Goal: Check status: Check status

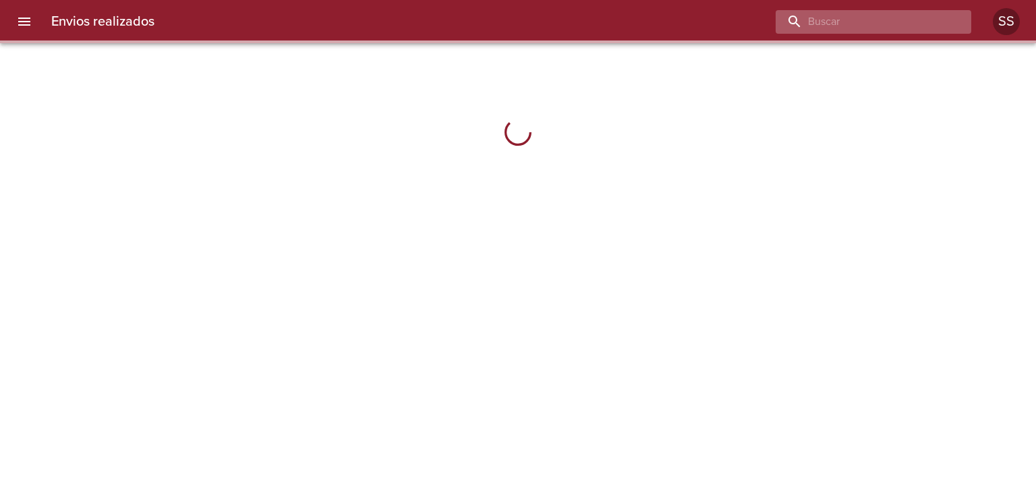
click at [880, 22] on input "buscar" at bounding box center [862, 22] width 173 height 24
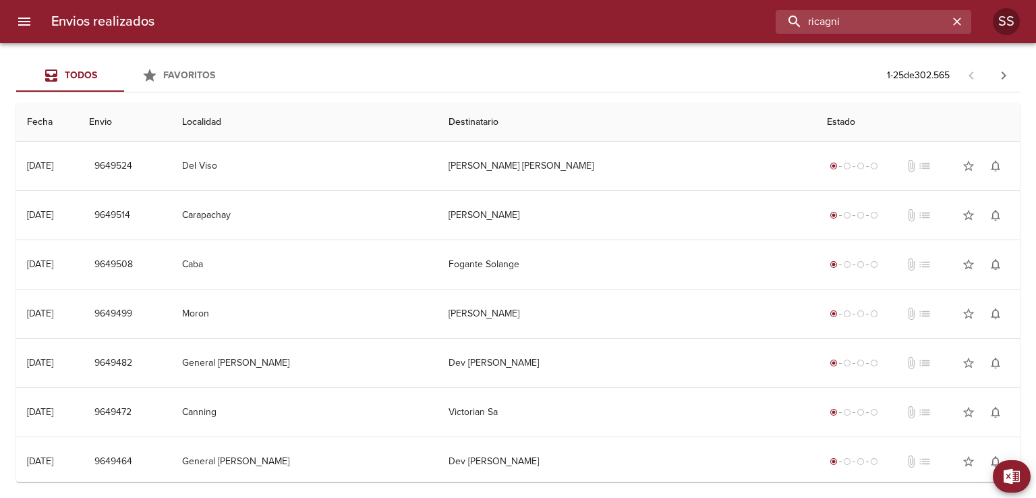
type input "ricagni"
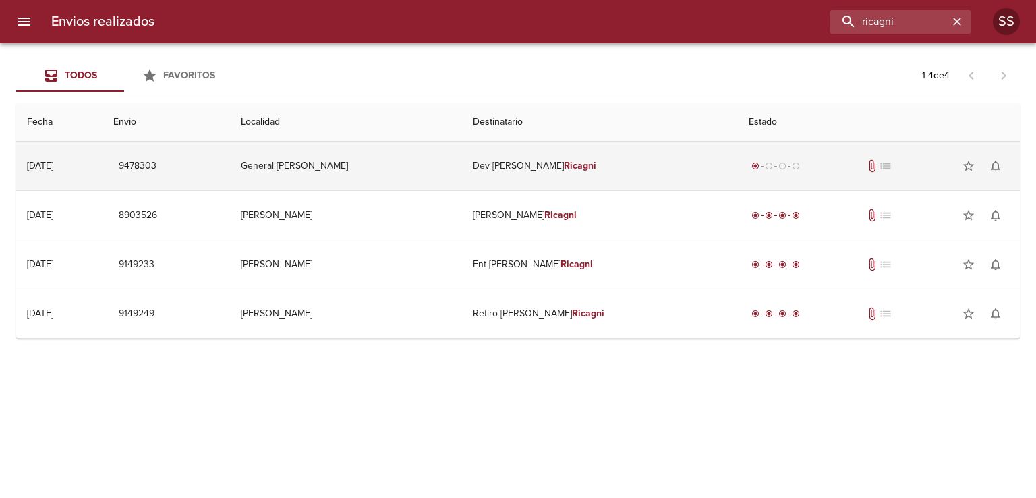
click at [670, 175] on td "Dev [PERSON_NAME]" at bounding box center [600, 166] width 276 height 49
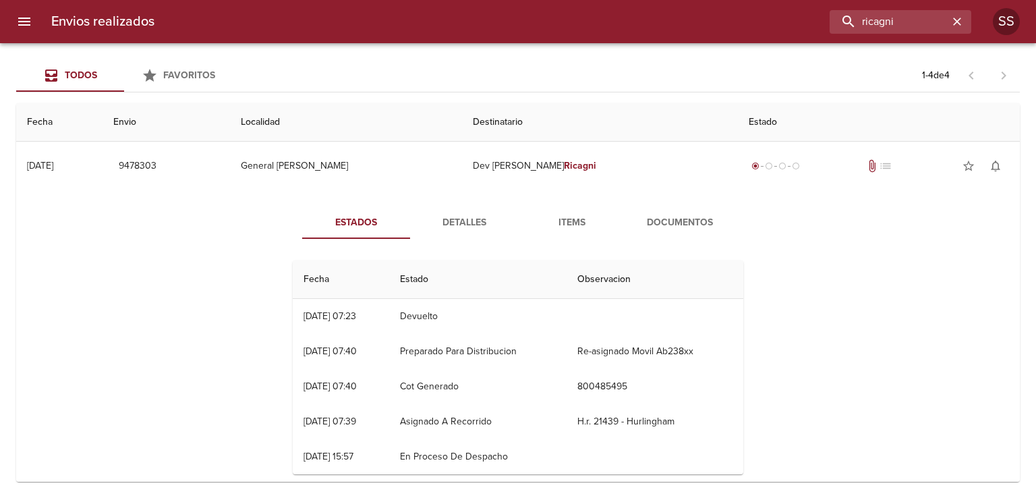
click at [572, 222] on span "Items" at bounding box center [572, 222] width 92 height 17
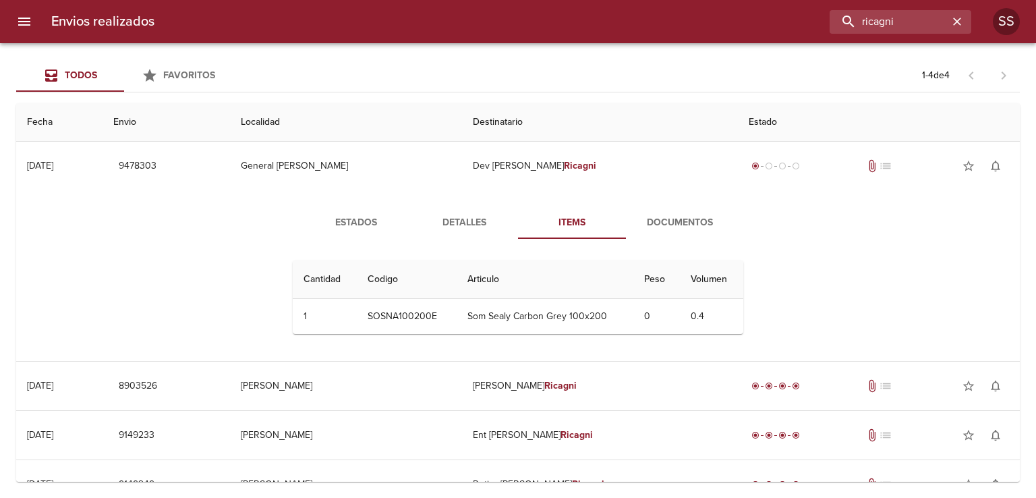
click at [660, 222] on span "Documentos" at bounding box center [680, 222] width 92 height 17
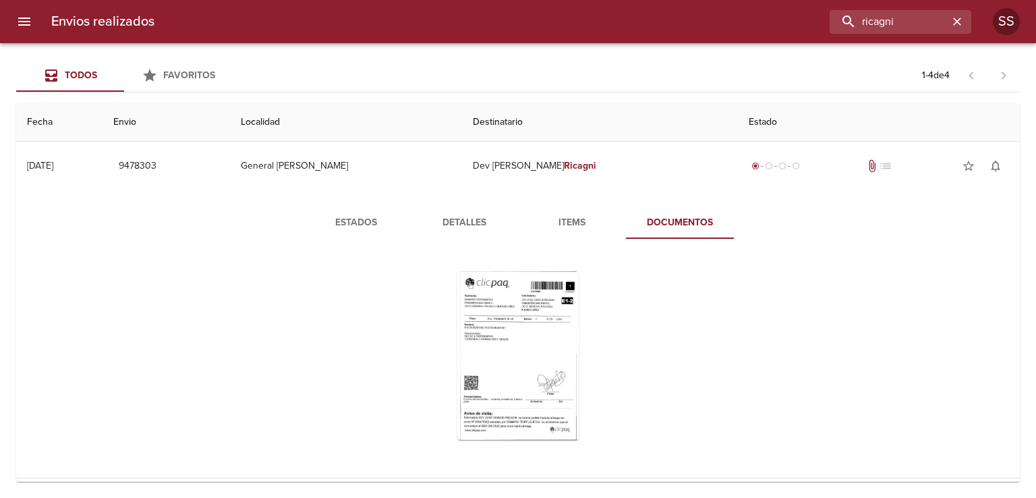
click at [574, 225] on span "Items" at bounding box center [572, 222] width 92 height 17
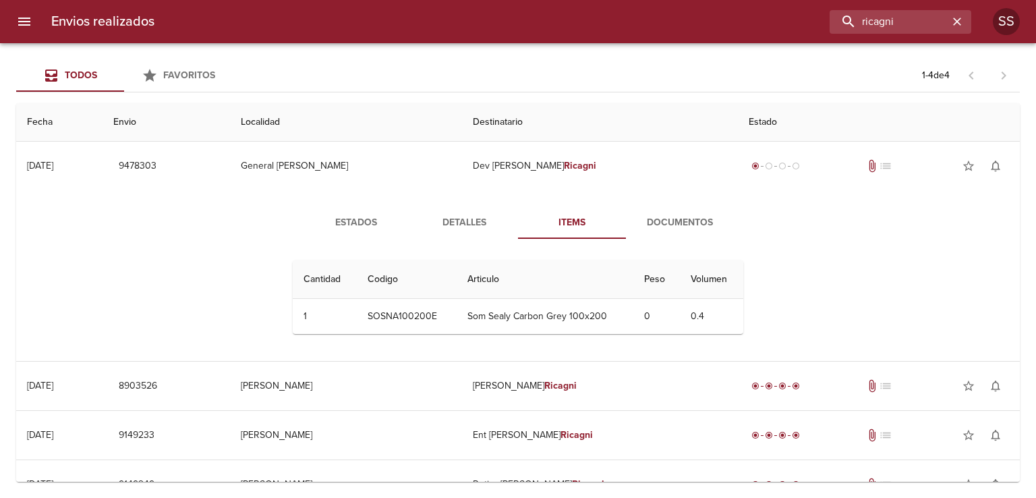
click at [463, 228] on span "Detalles" at bounding box center [464, 222] width 92 height 17
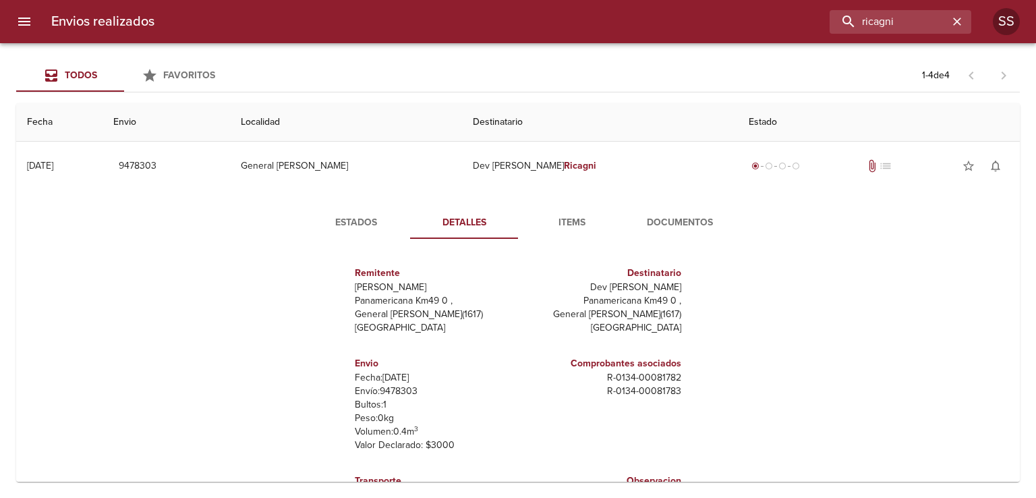
click at [567, 219] on span "Items" at bounding box center [572, 222] width 92 height 17
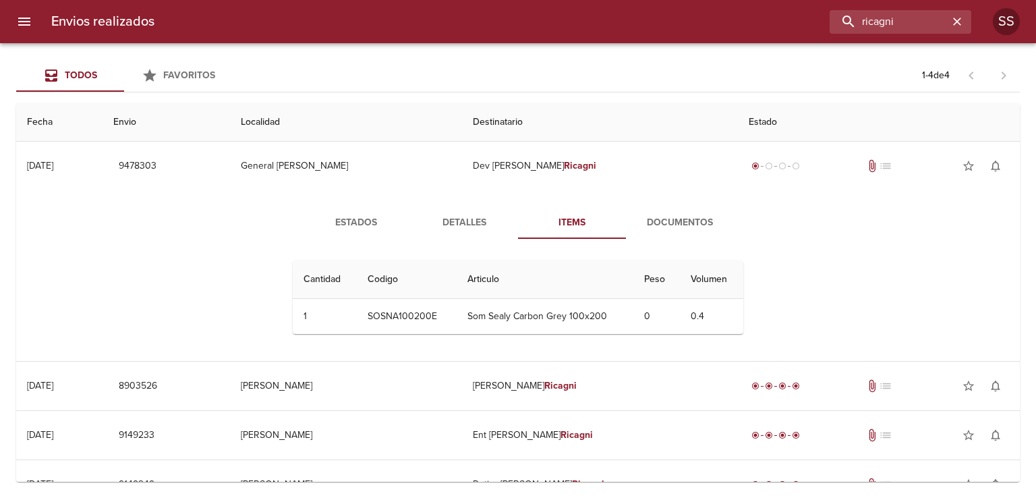
click at [345, 216] on span "Estados" at bounding box center [356, 222] width 92 height 17
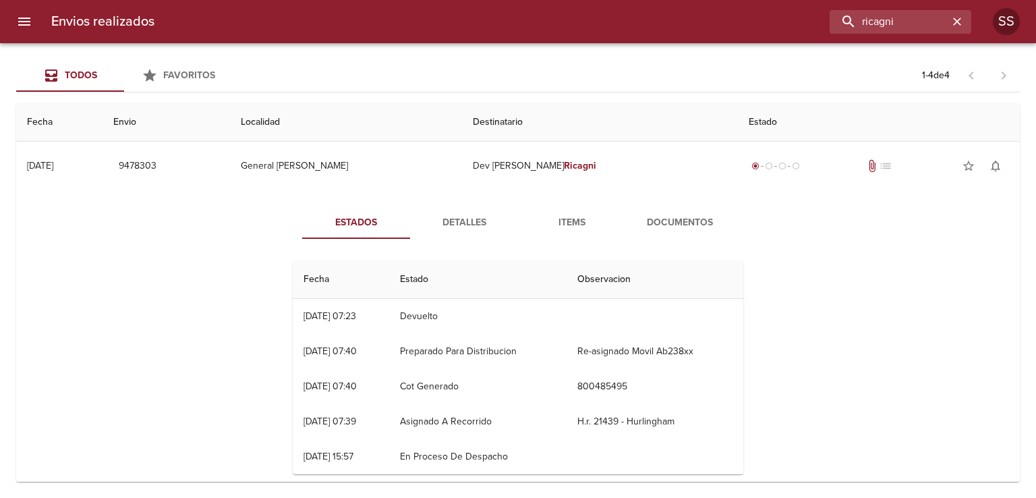
click at [677, 214] on span "Documentos" at bounding box center [680, 222] width 92 height 17
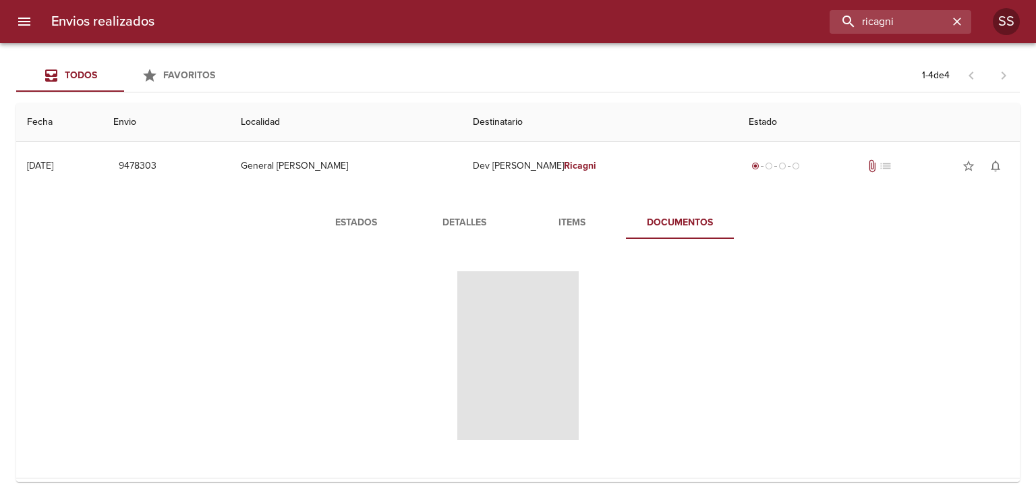
click at [659, 75] on div "Todos Favoritos 1 - 4 de 4" at bounding box center [518, 75] width 1004 height 32
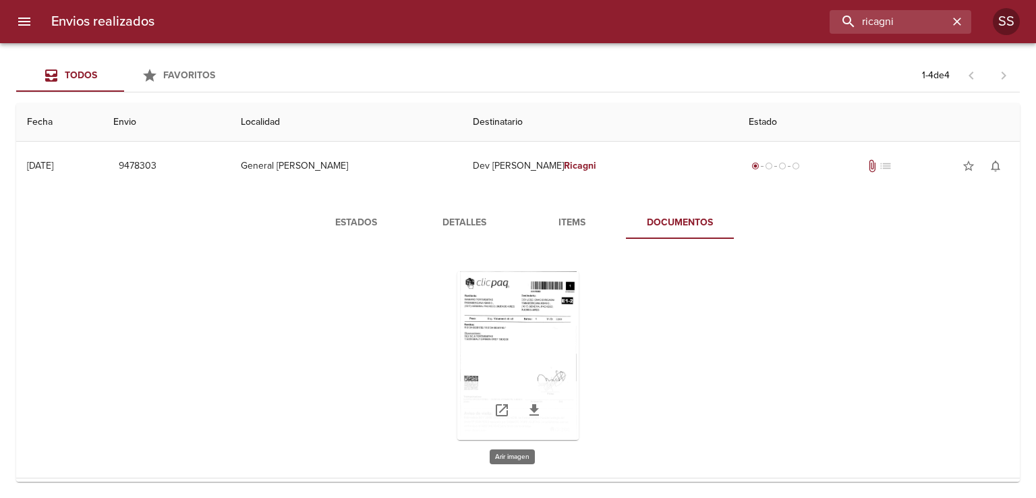
click at [510, 345] on div "Tabla de envíos del cliente" at bounding box center [517, 355] width 121 height 169
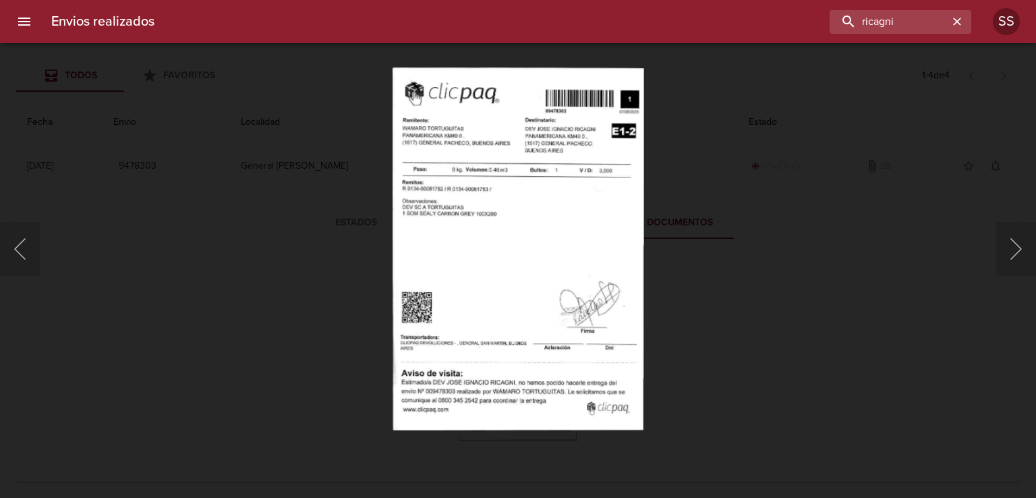
click at [13, 243] on div at bounding box center [6, 249] width 13 height 498
click at [1019, 245] on button "Siguiente" at bounding box center [1016, 249] width 40 height 54
click at [15, 11] on button "menu" at bounding box center [24, 21] width 32 height 32
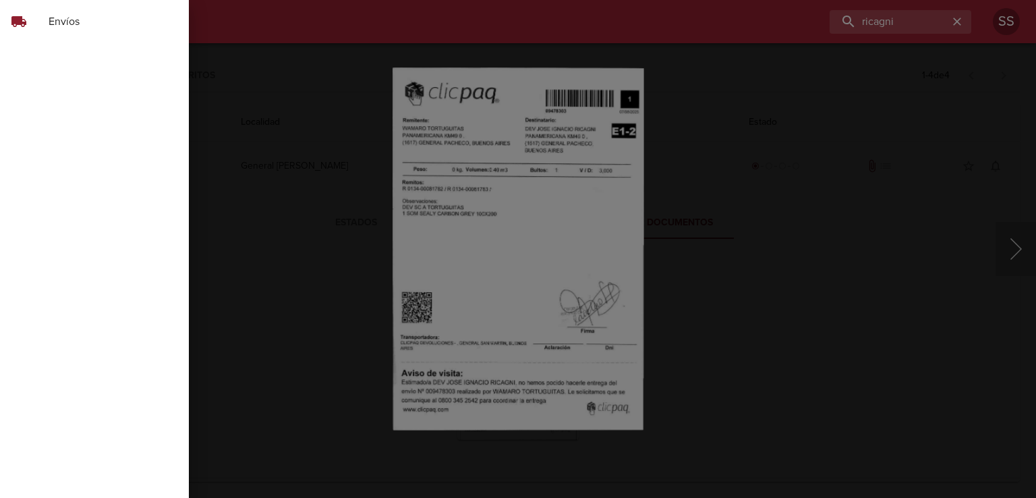
click at [904, 185] on div at bounding box center [518, 249] width 1036 height 498
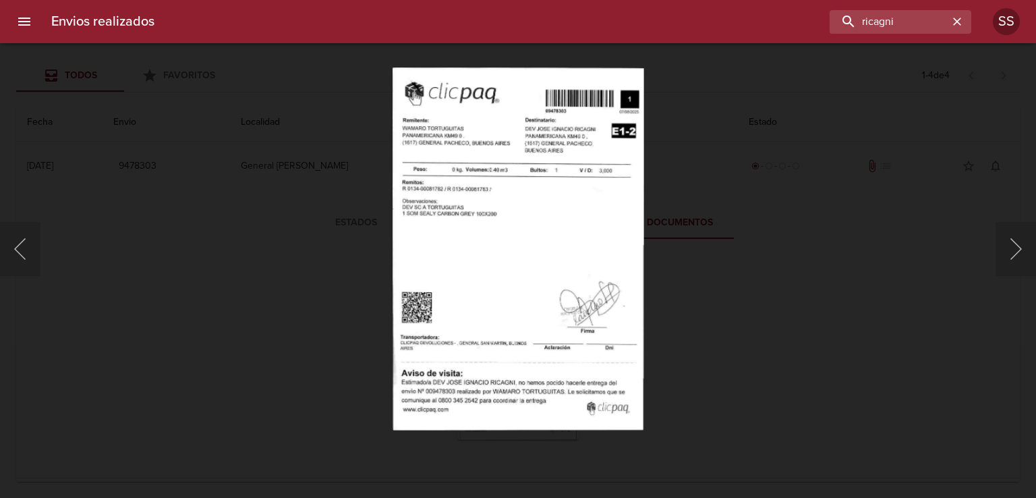
click at [708, 201] on div "Lightbox" at bounding box center [518, 249] width 1036 height 498
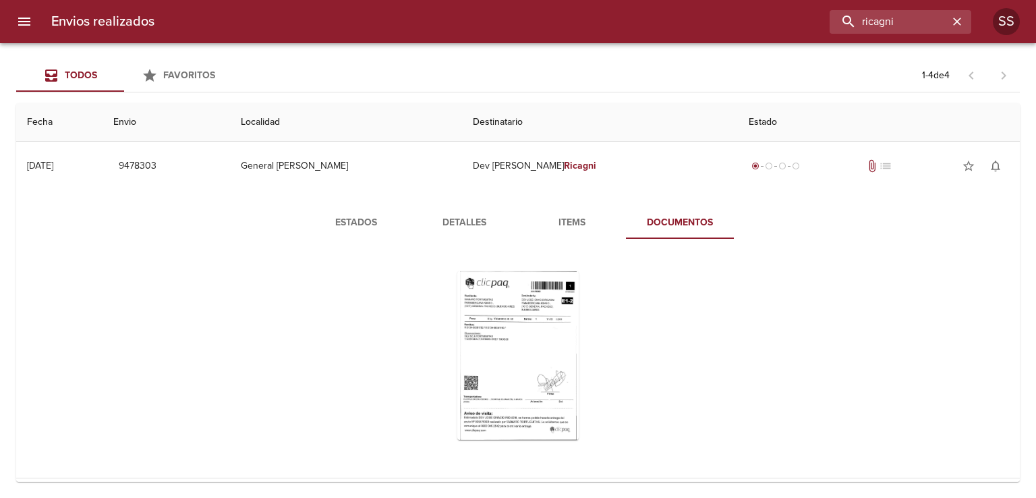
click at [575, 223] on span "Items" at bounding box center [572, 222] width 92 height 17
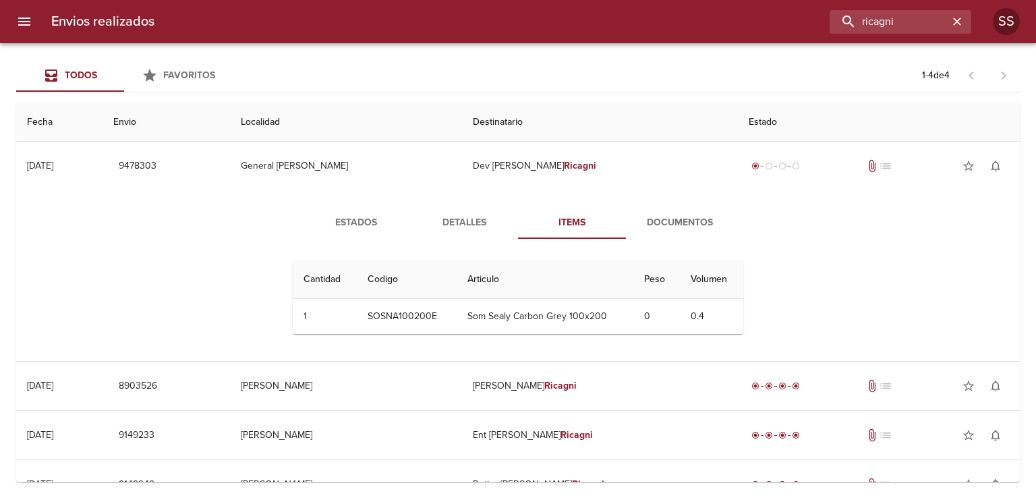
click at [478, 225] on span "Detalles" at bounding box center [464, 222] width 92 height 17
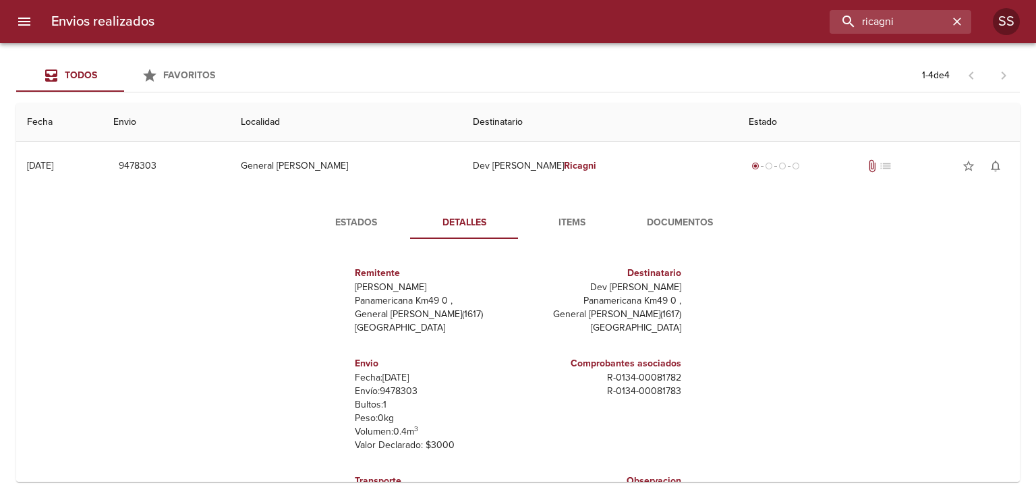
click at [359, 222] on span "Estados" at bounding box center [356, 222] width 92 height 17
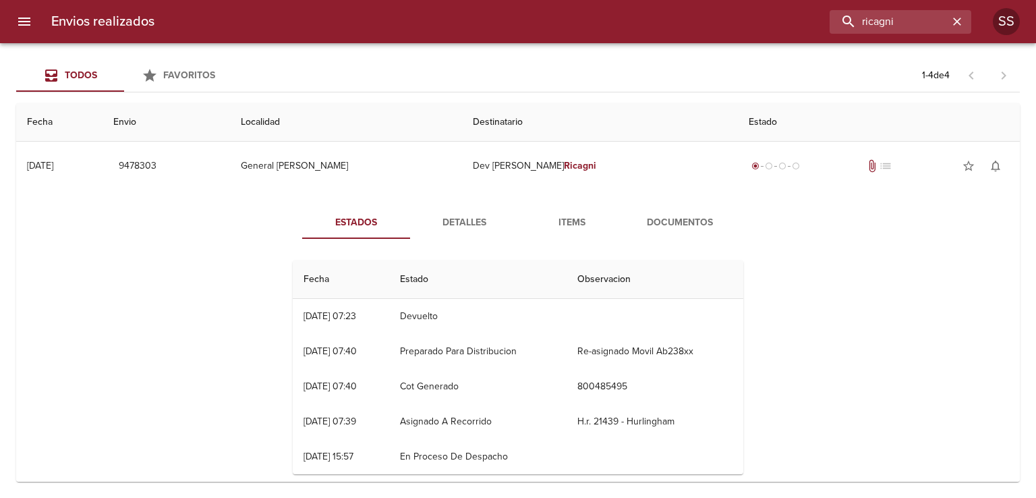
scroll to position [167, 0]
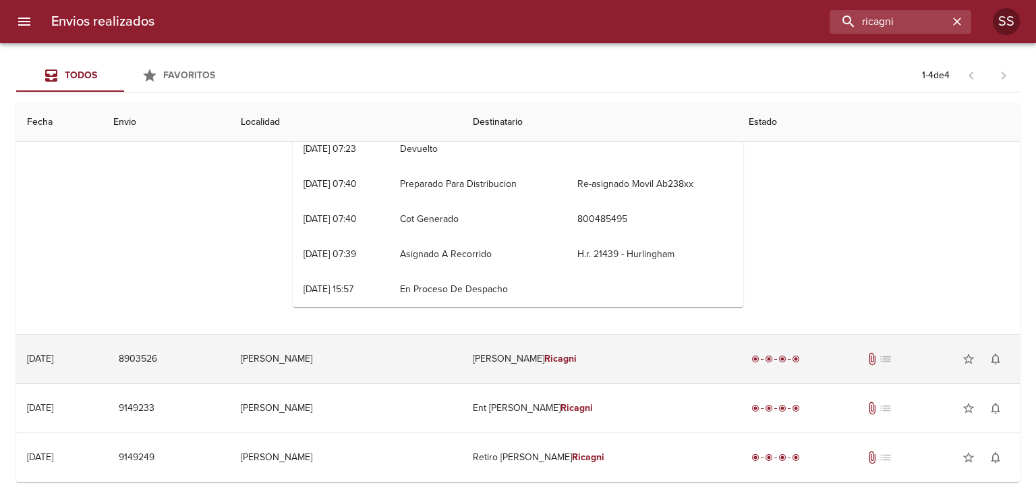
click at [573, 360] on td "[PERSON_NAME]" at bounding box center [600, 359] width 276 height 49
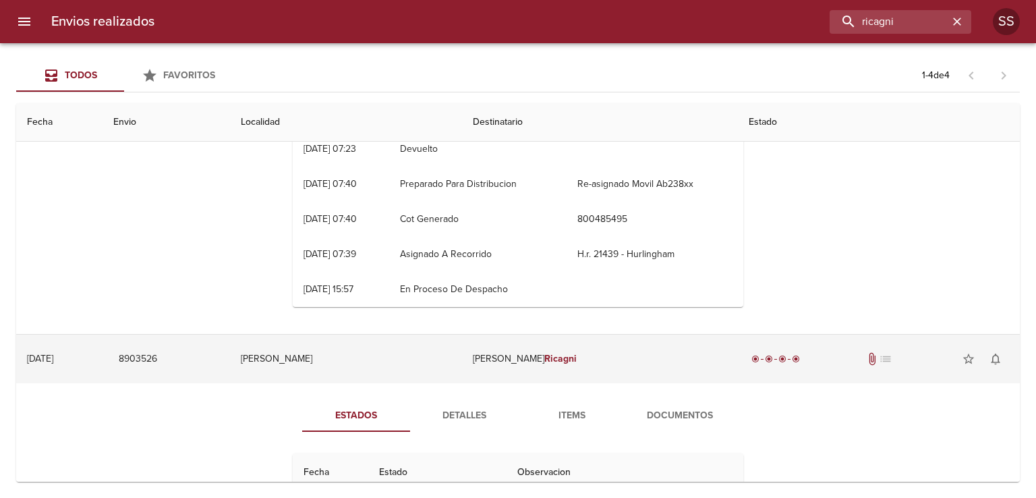
scroll to position [513, 0]
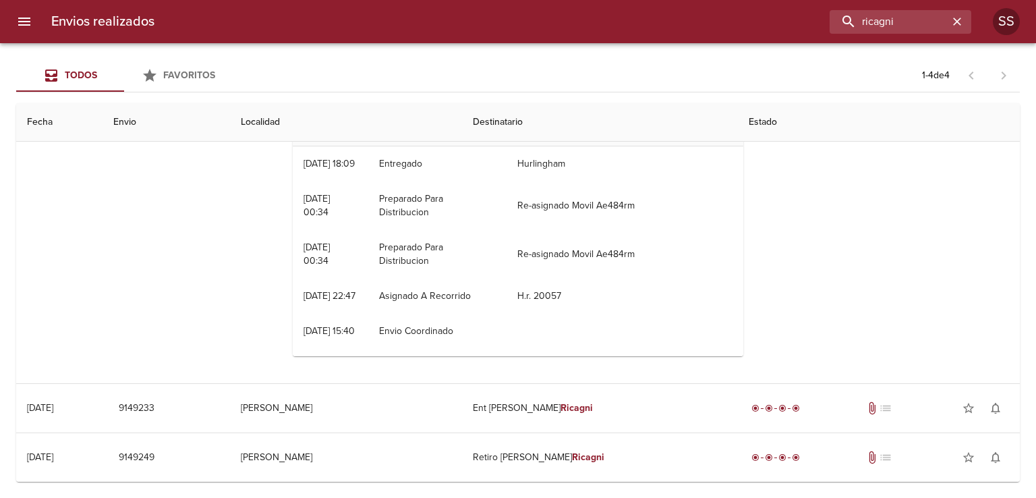
drag, startPoint x: 1008, startPoint y: 349, endPoint x: 1009, endPoint y: 326, distance: 22.9
click at [1009, 328] on div "Fecha Envio Localidad Destinatario Estado [DATE] [DATE] 9478303 General [PERSON…" at bounding box center [518, 292] width 1004 height 378
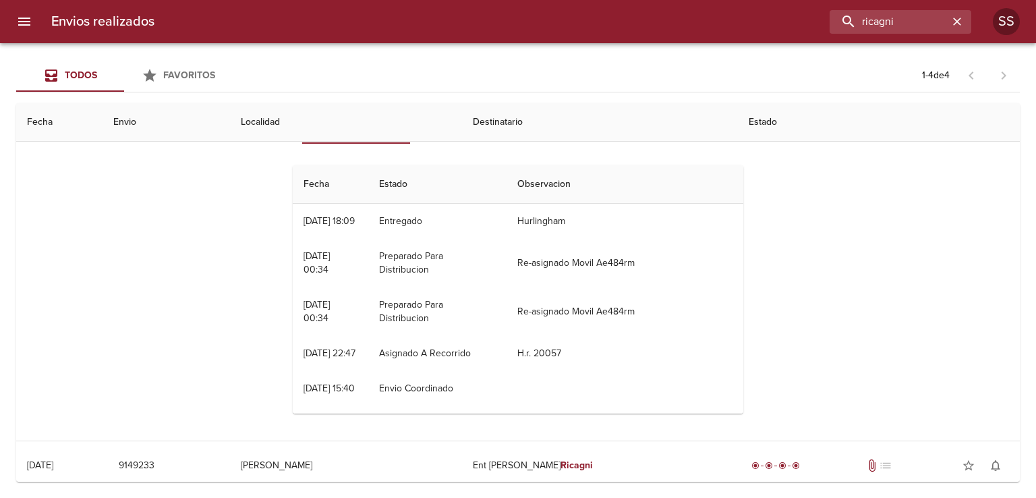
scroll to position [442, 0]
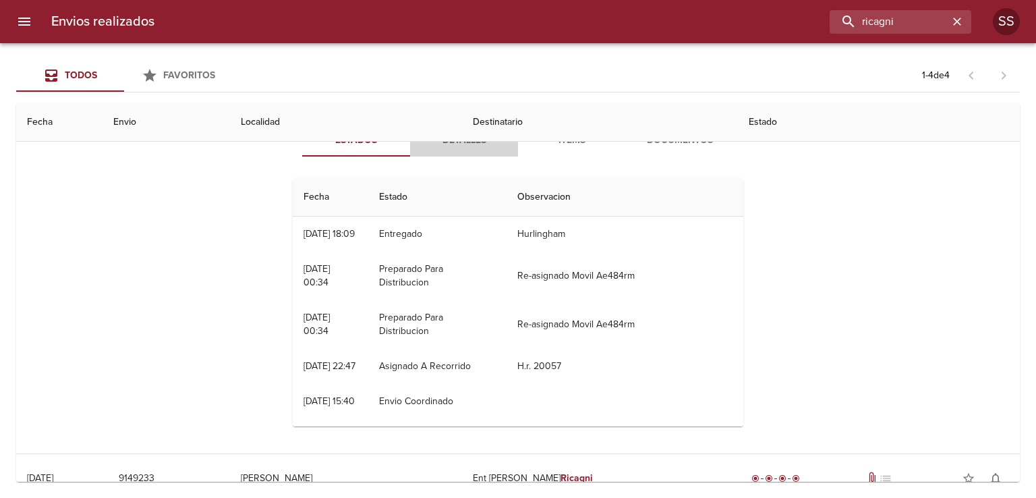
click at [453, 142] on span "Detalles" at bounding box center [464, 140] width 92 height 17
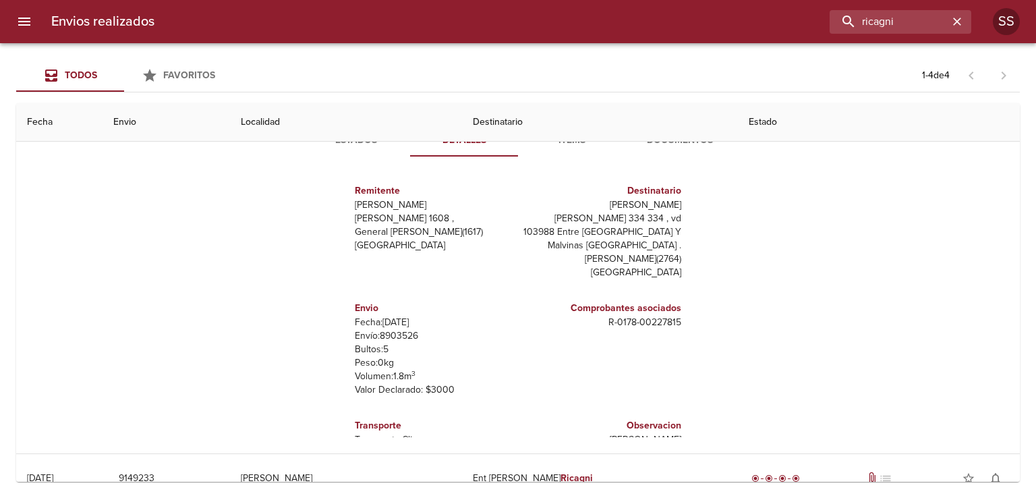
click at [573, 144] on span "Items" at bounding box center [572, 140] width 92 height 17
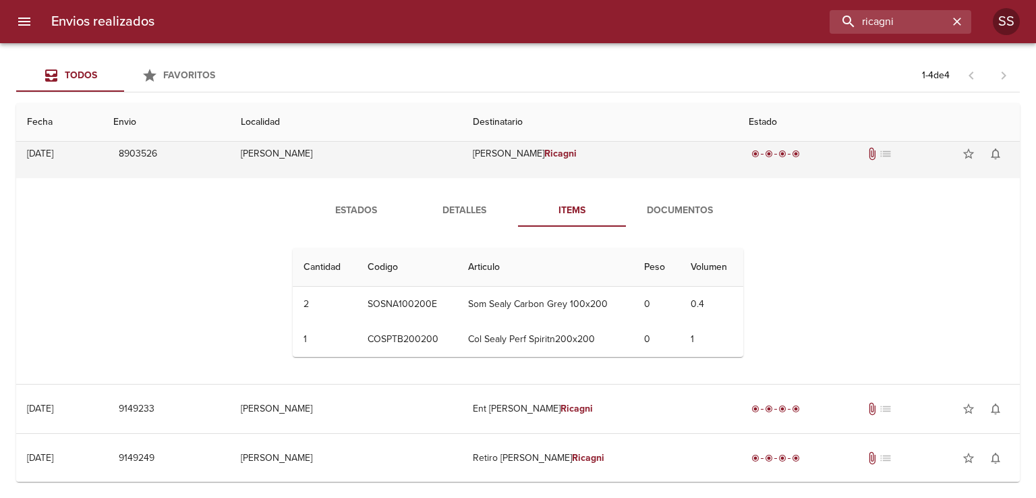
click at [660, 210] on span "Documentos" at bounding box center [680, 210] width 92 height 17
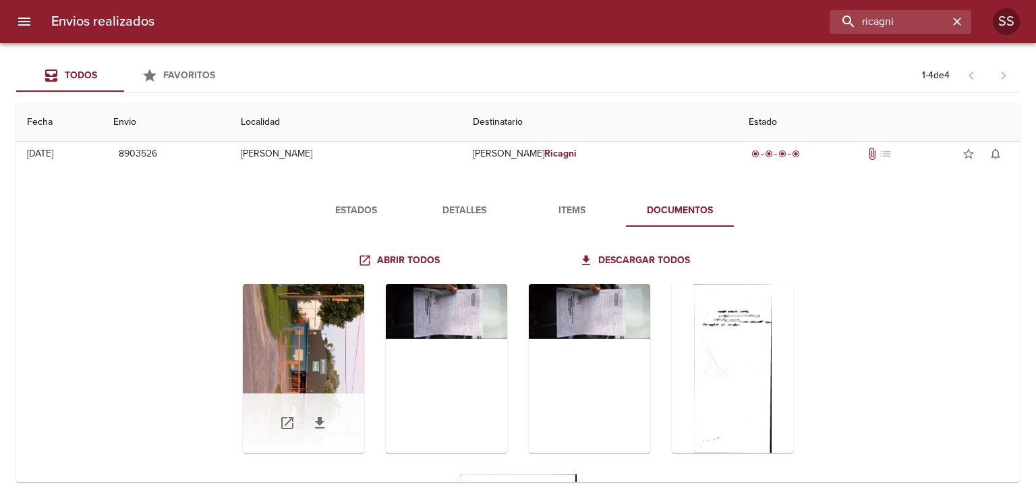
click at [310, 393] on div "Tabla de envíos del cliente" at bounding box center [303, 422] width 121 height 59
click at [328, 363] on div "Tabla de envíos del cliente" at bounding box center [303, 368] width 121 height 169
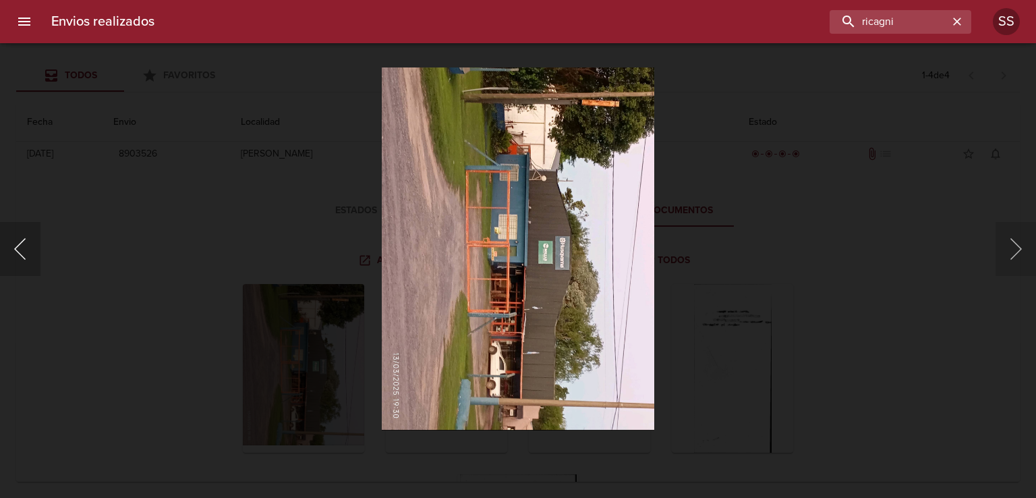
click at [17, 256] on button "Anterior" at bounding box center [20, 249] width 40 height 54
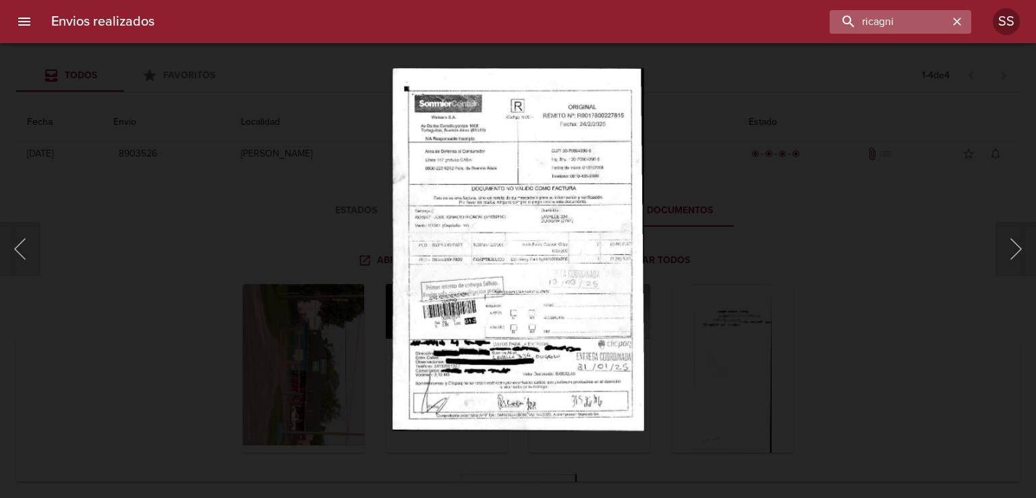
click at [958, 24] on icon "button" at bounding box center [956, 21] width 13 height 13
